Goal: Transaction & Acquisition: Purchase product/service

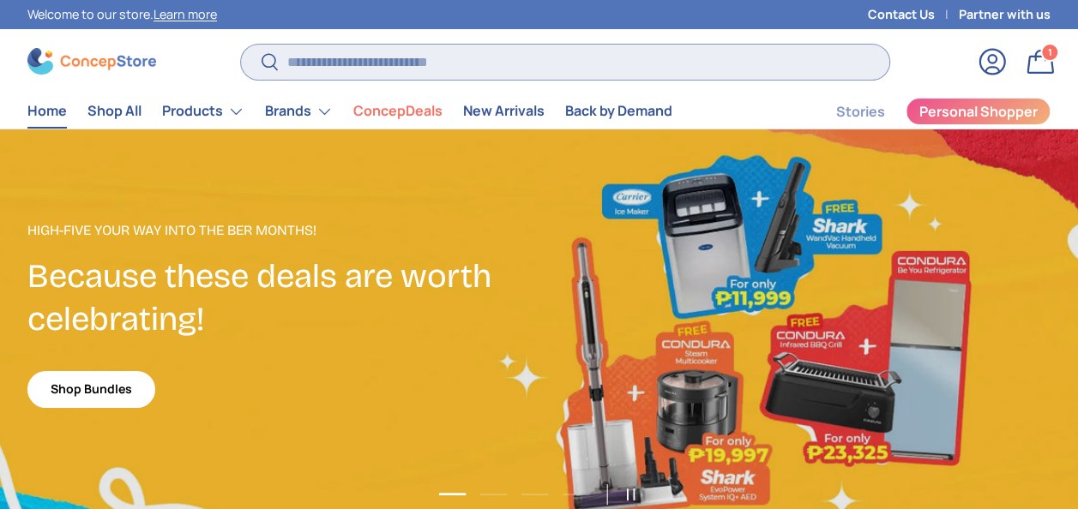
click at [719, 64] on input "Search" at bounding box center [565, 62] width 648 height 35
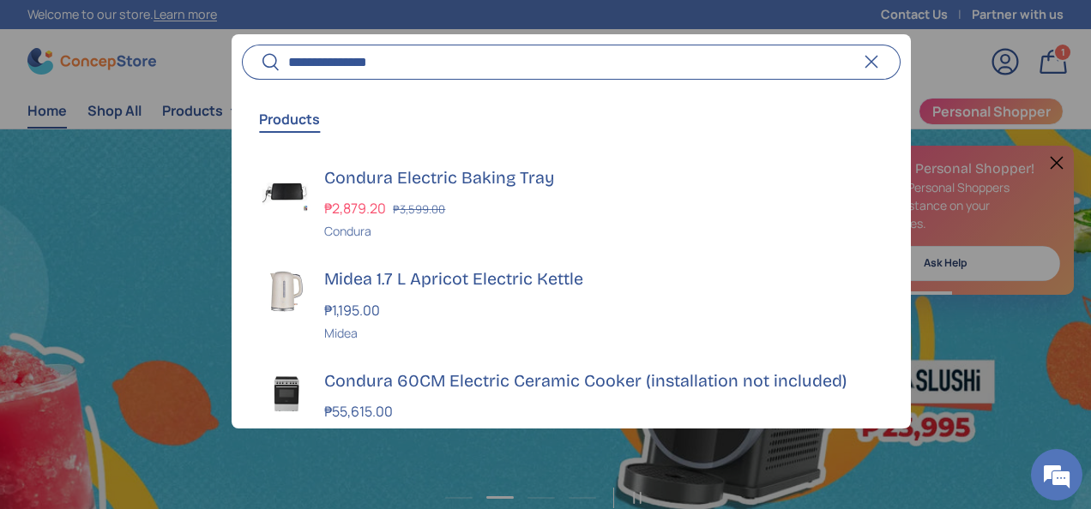
scroll to position [0, 2182]
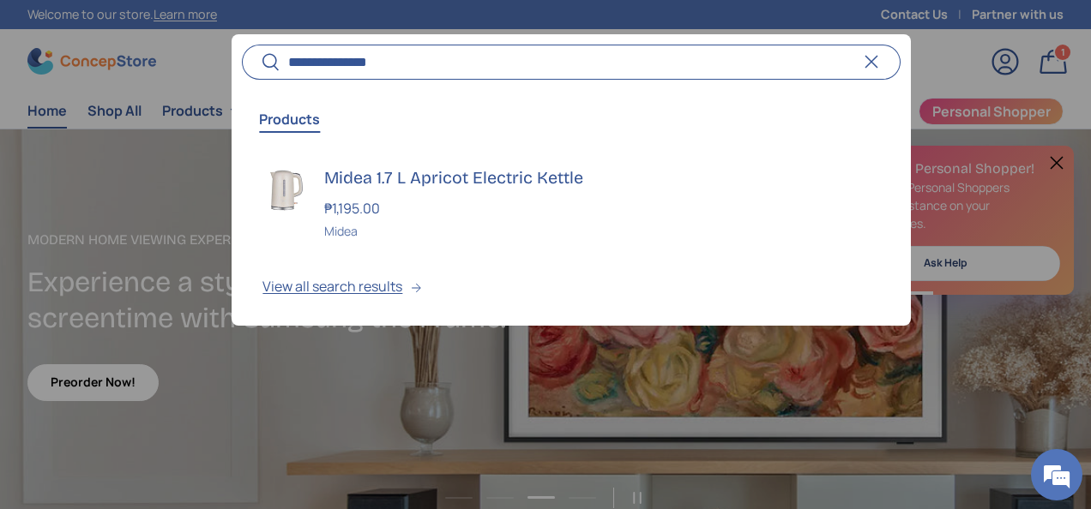
type input "**********"
click at [242, 43] on button "Search" at bounding box center [261, 63] width 39 height 40
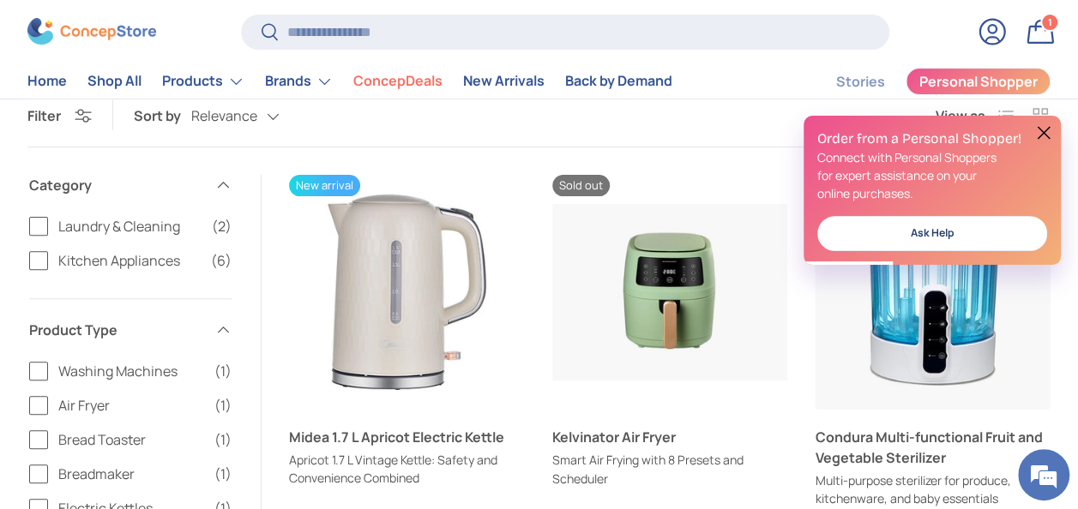
click at [1047, 135] on button at bounding box center [1043, 133] width 21 height 21
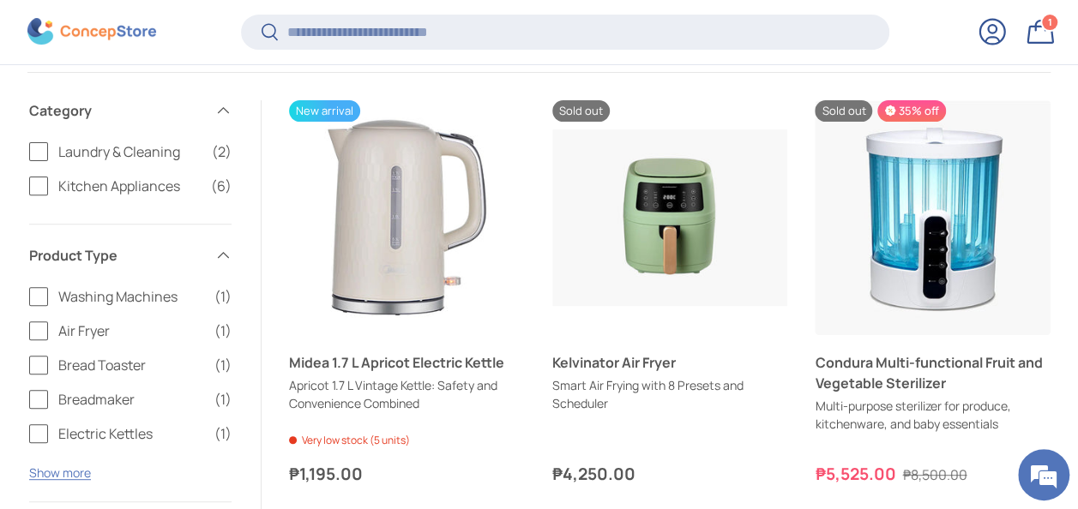
scroll to position [207, 0]
